Goal: Task Accomplishment & Management: Manage account settings

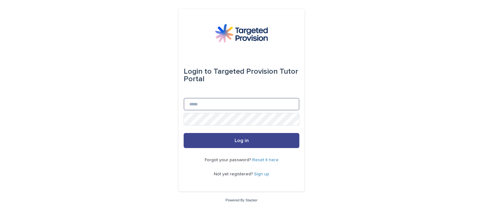
type input "**********"
click at [260, 140] on button "Log in" at bounding box center [241, 140] width 116 height 15
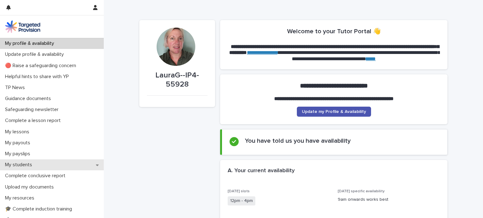
click at [28, 163] on p "My students" at bounding box center [20, 165] width 35 height 6
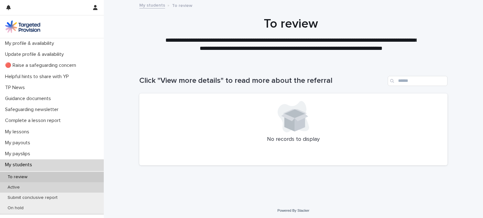
click at [25, 186] on div "Active" at bounding box center [52, 188] width 104 height 10
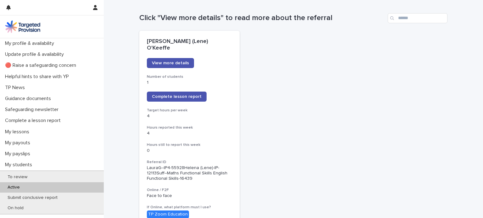
scroll to position [58, 0]
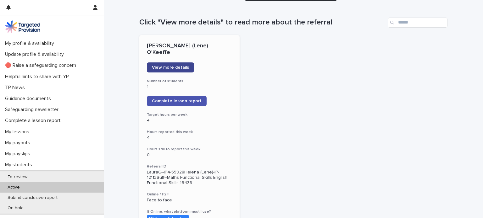
click at [167, 65] on span "View more details" at bounding box center [170, 67] width 37 height 4
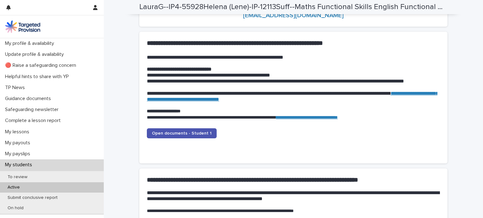
scroll to position [633, 0]
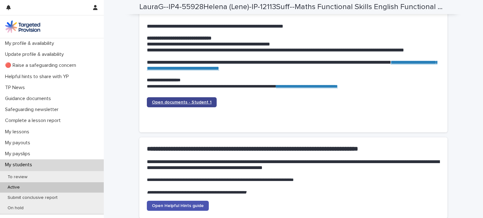
click at [167, 102] on span "Open documents - Student 1" at bounding box center [182, 102] width 60 height 4
click at [95, 7] on icon "button" at bounding box center [95, 7] width 4 height 5
click at [66, 26] on p "Log Out" at bounding box center [77, 26] width 40 height 11
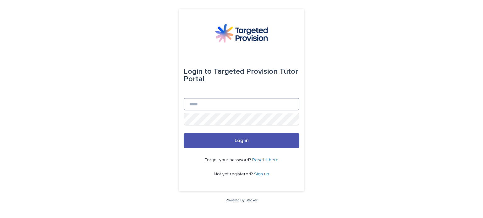
type input "**********"
